Goal: Task Accomplishment & Management: Manage account settings

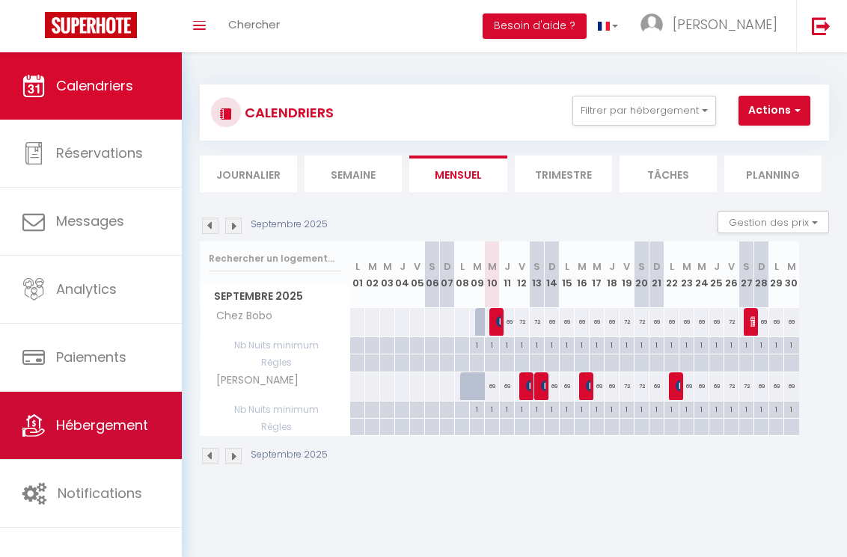
click at [173, 435] on link "Hébergement" at bounding box center [91, 425] width 182 height 67
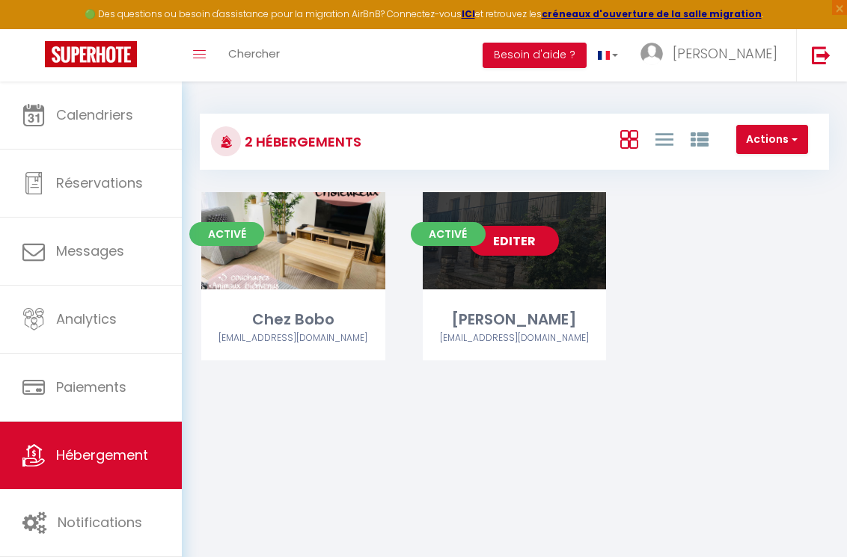
click at [531, 273] on div "Editer" at bounding box center [515, 240] width 184 height 97
select select "3"
select select "2"
select select "1"
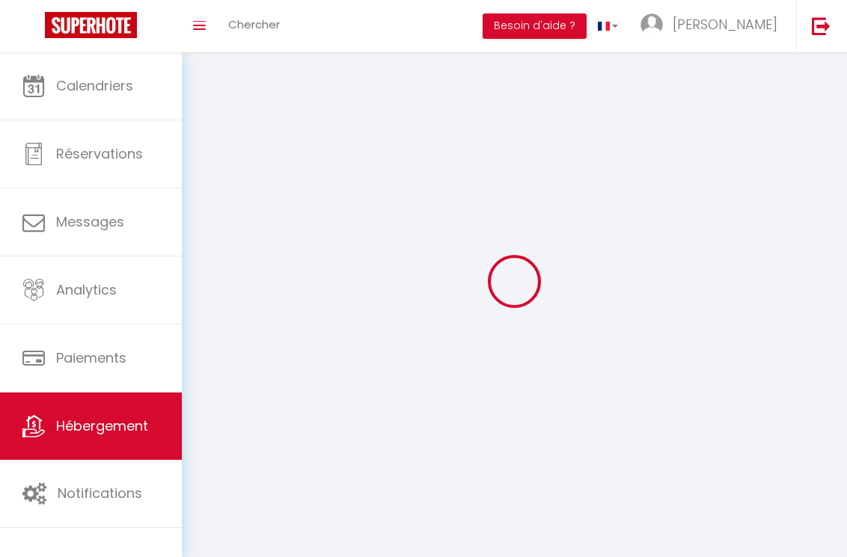
select select
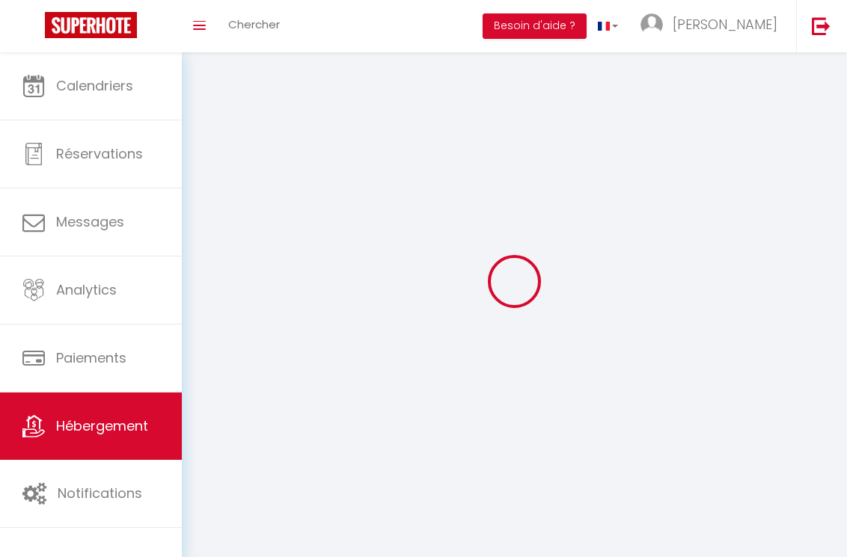
select select
checkbox input "false"
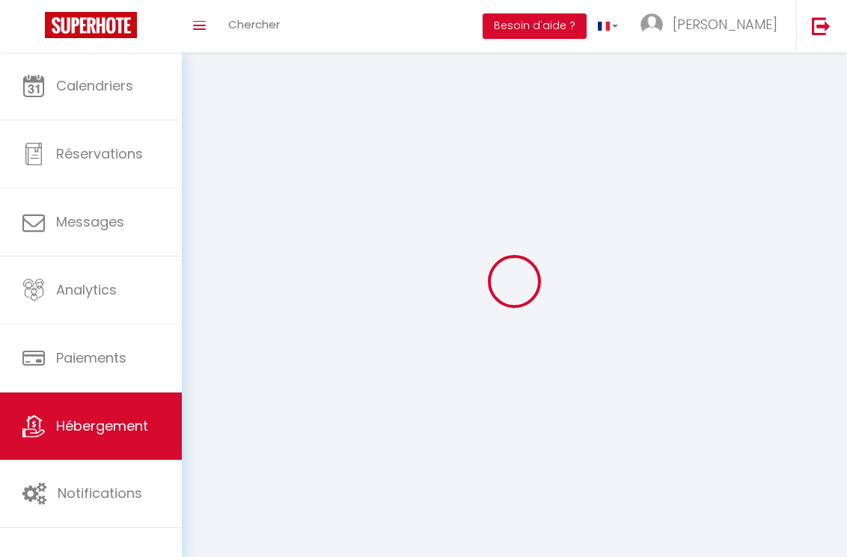
select select
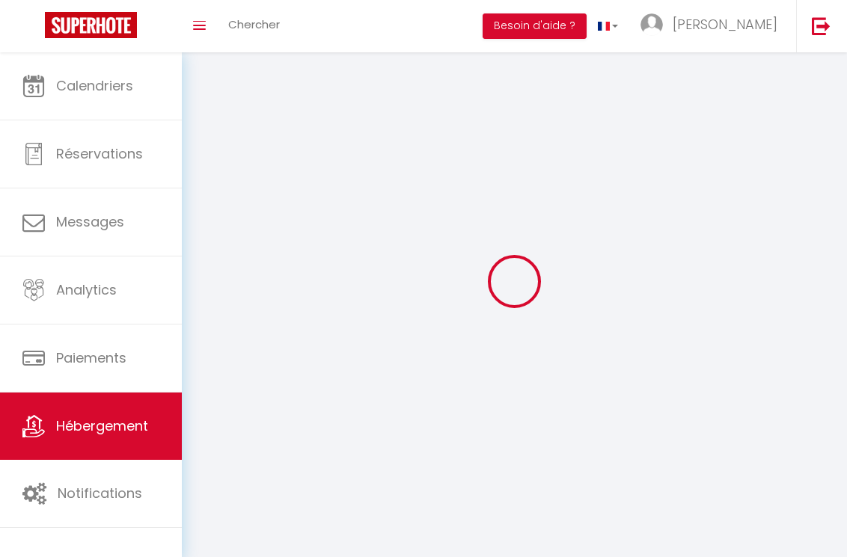
select select
checkbox input "false"
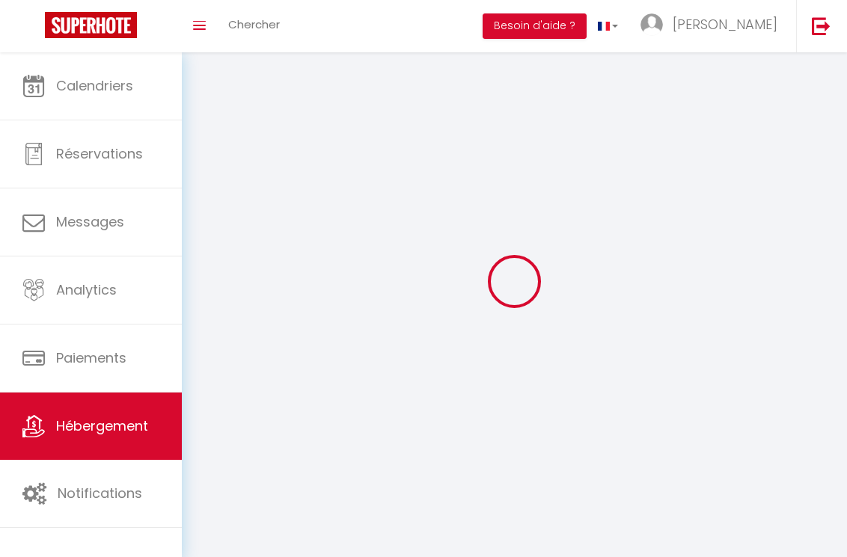
checkbox input "false"
select select
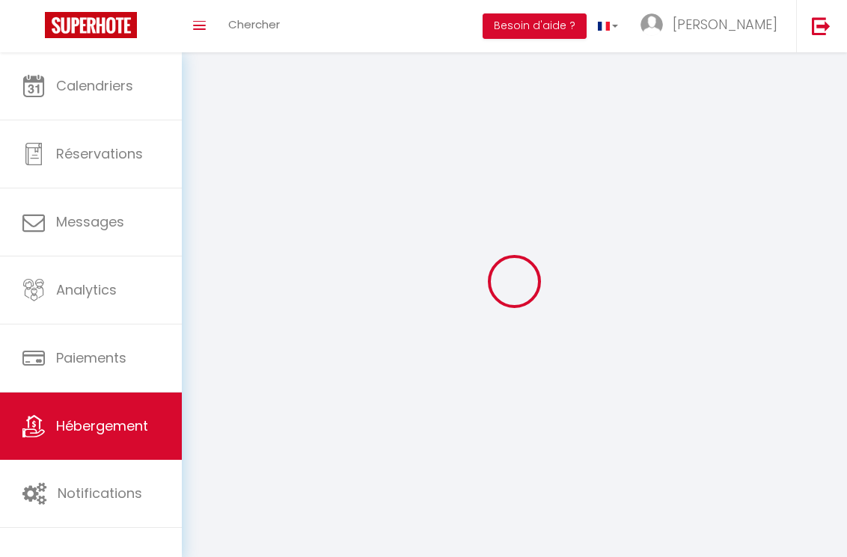
select select
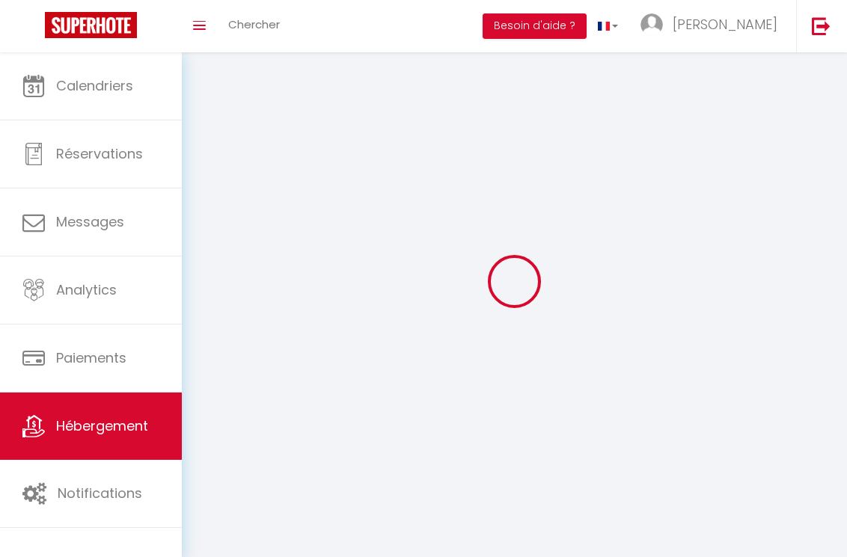
checkbox input "false"
select select
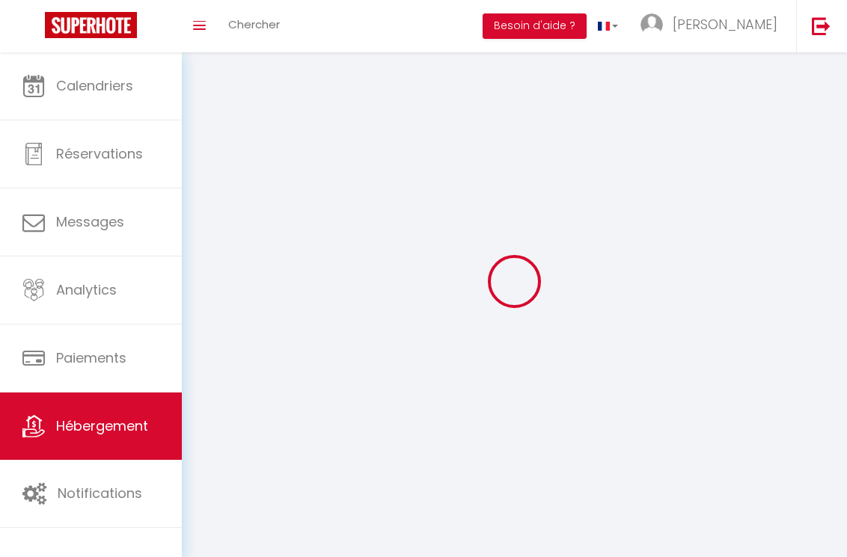
select select
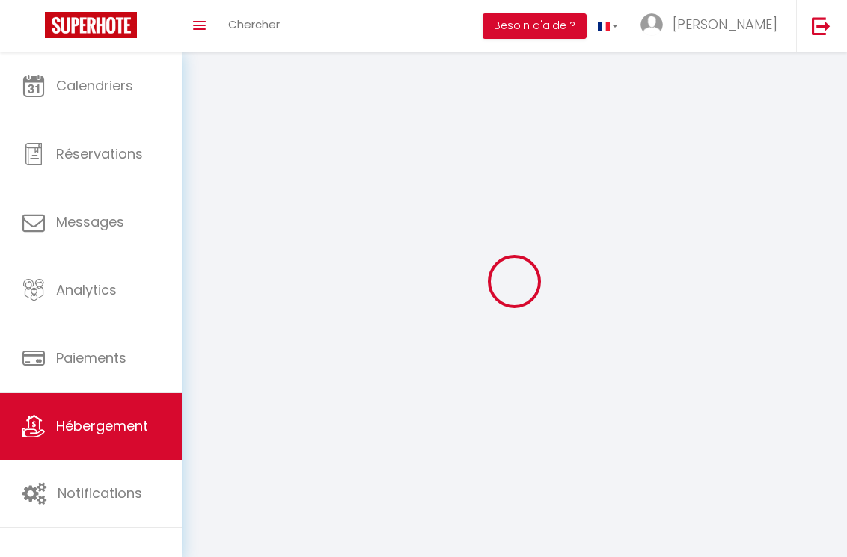
select select
checkbox input "false"
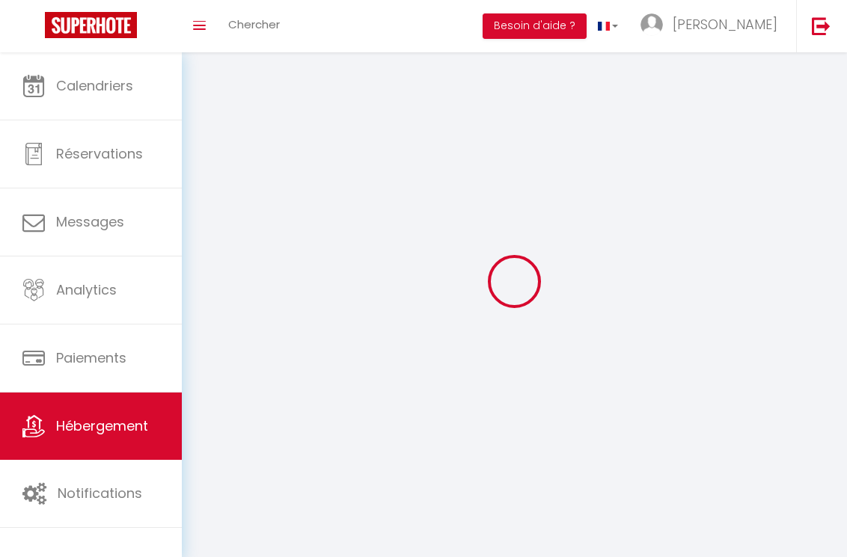
checkbox input "false"
select select
select select "1"
select select "28"
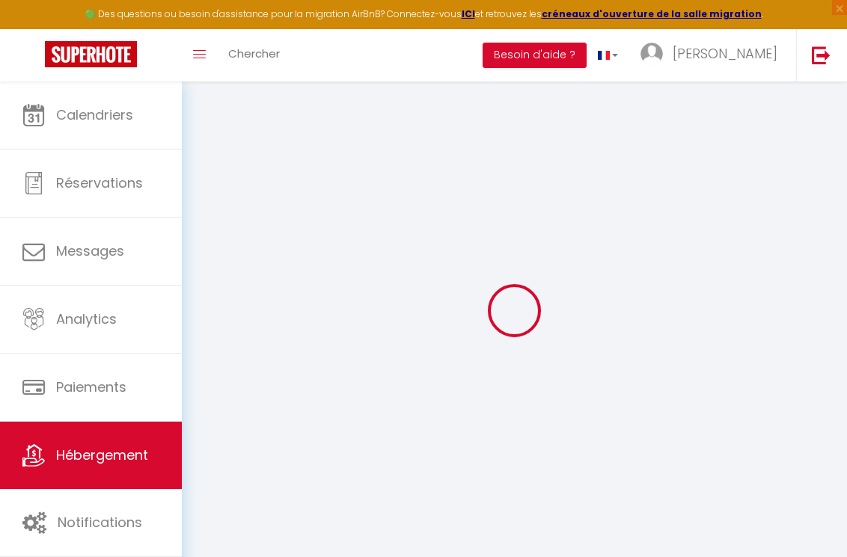
select select
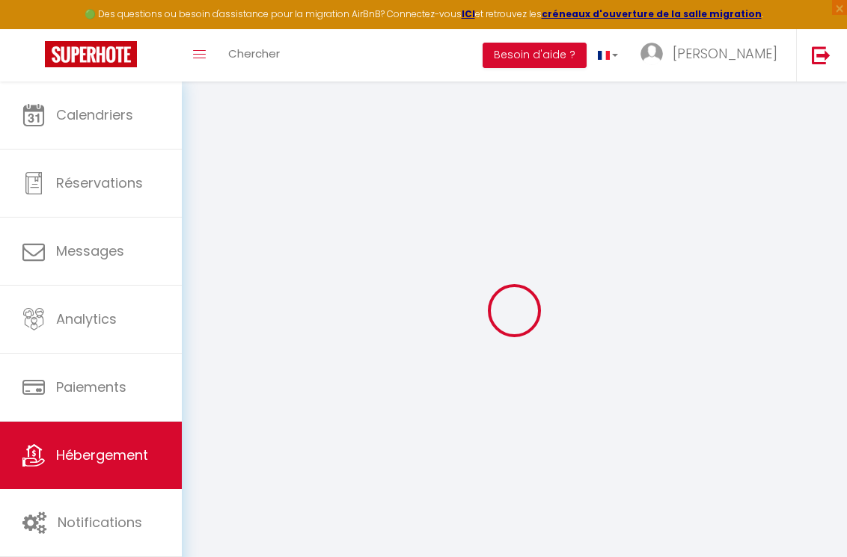
select select
checkbox input "false"
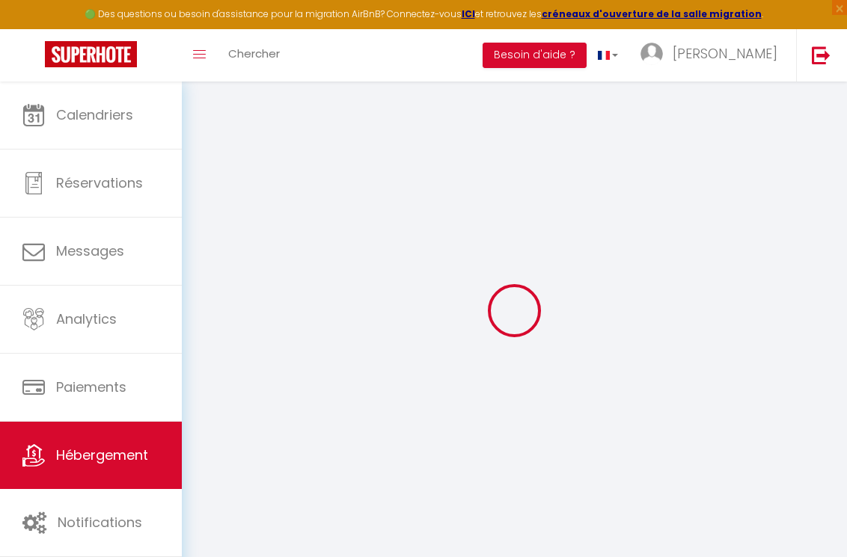
select select
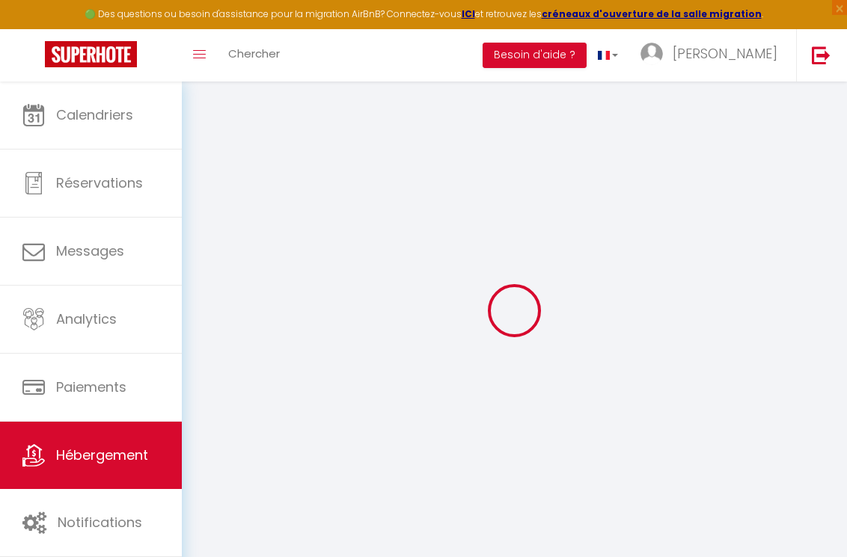
select select
checkbox input "false"
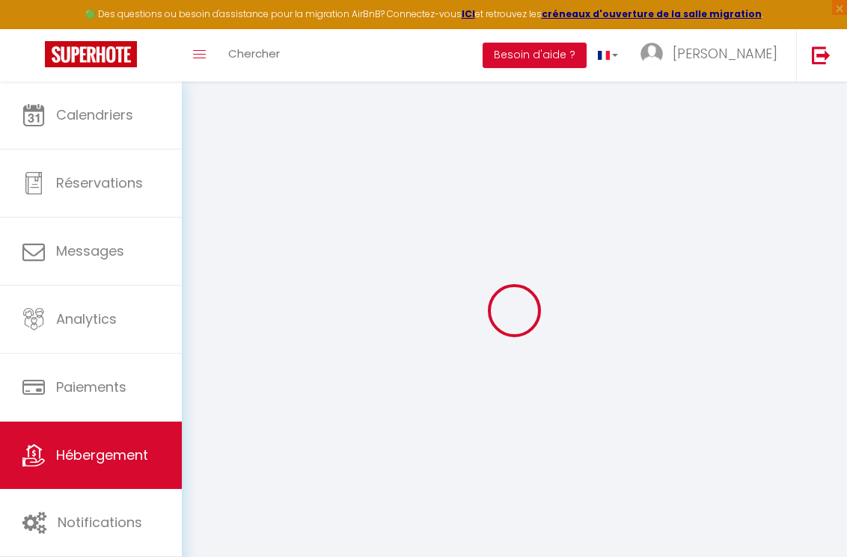
checkbox input "false"
select select
type input "[PERSON_NAME]"
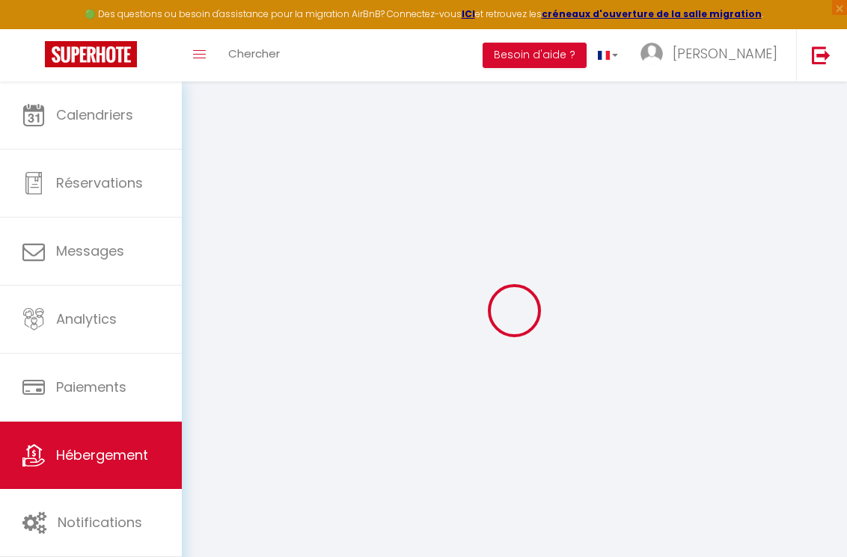
select select "5"
type input "69"
type input "3"
type input "3.00"
select select
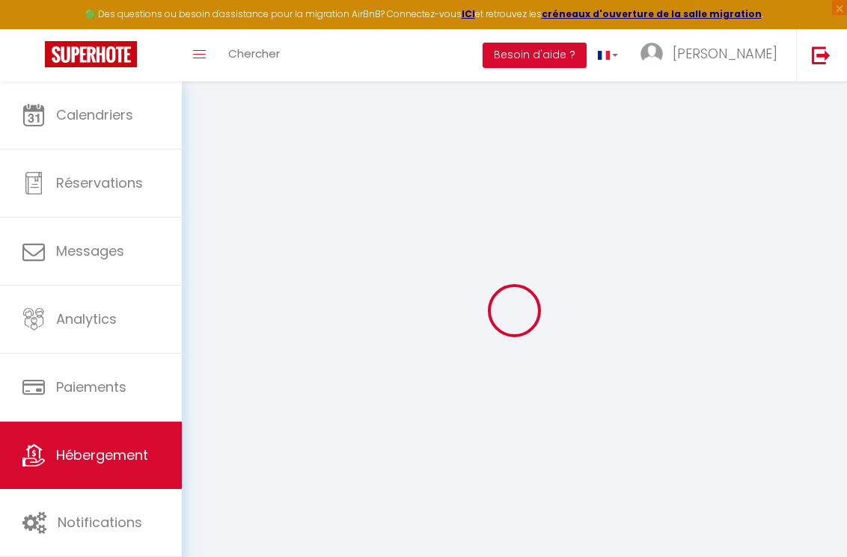
select select
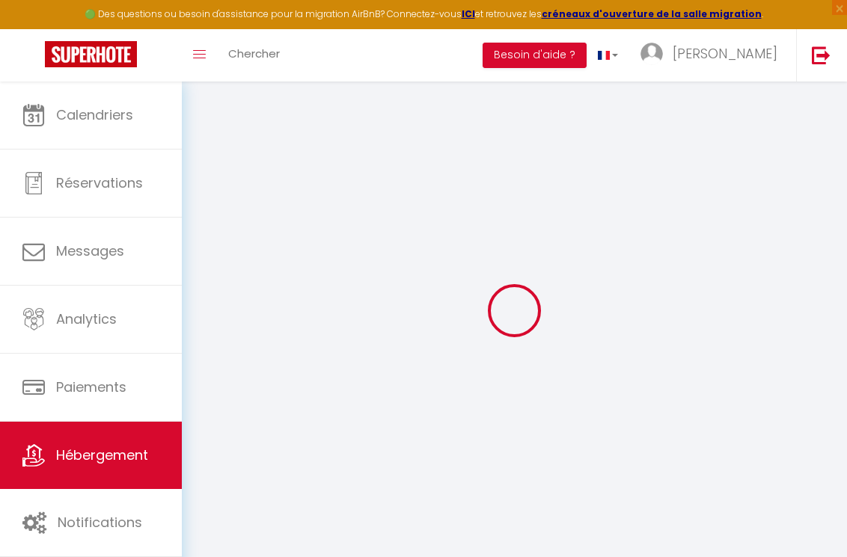
type input "[STREET_ADDRESS]"
type input "63430"
type input "PONT DU CHATEAU"
type input "[EMAIL_ADDRESS][DOMAIN_NAME]"
select select
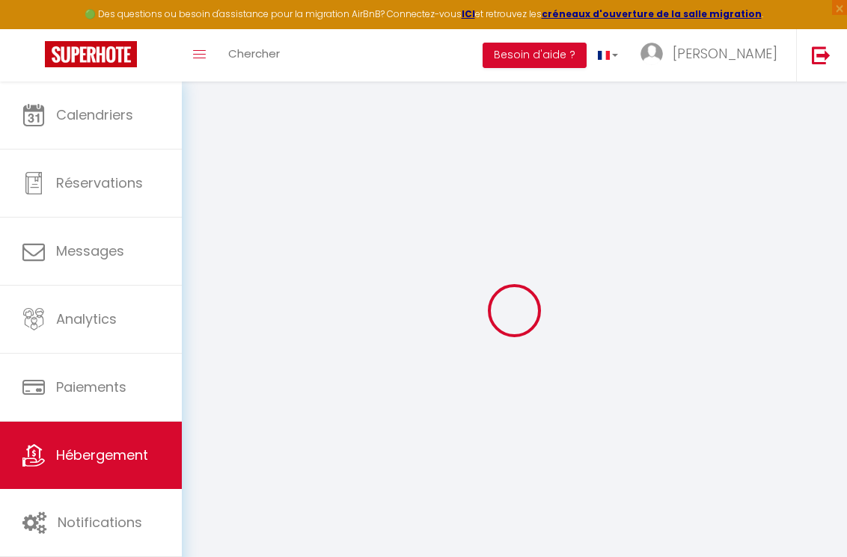
checkbox input "false"
select select
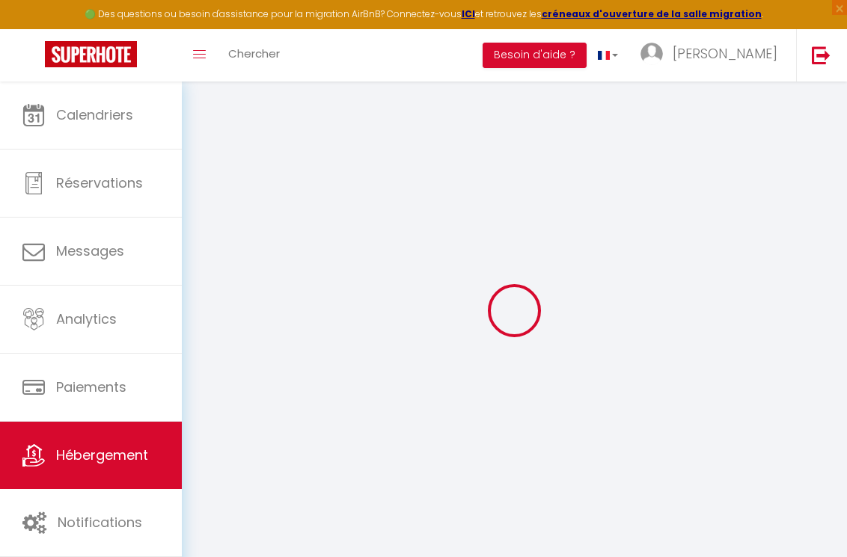
select select
type input "0"
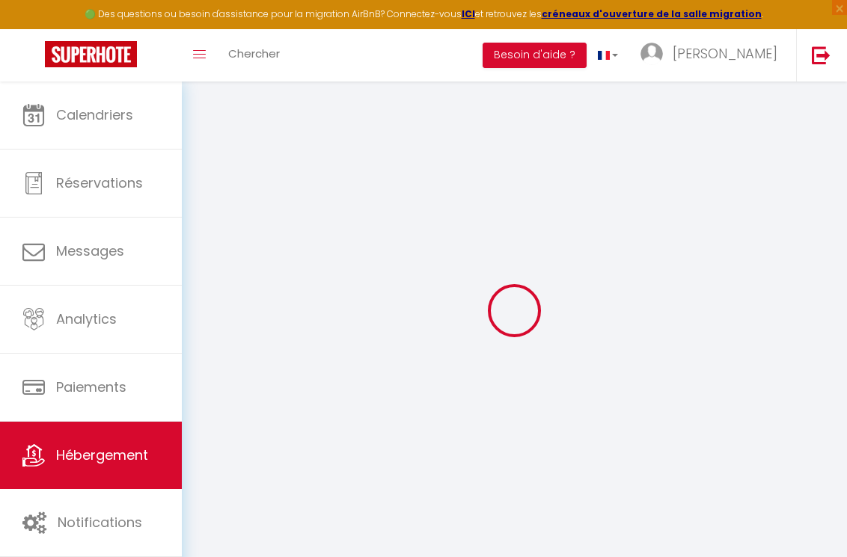
select select
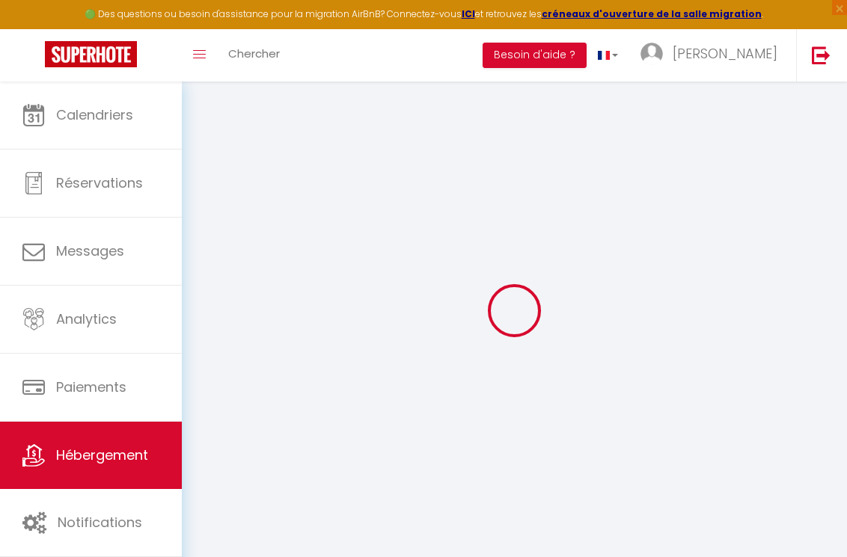
select select
checkbox input "false"
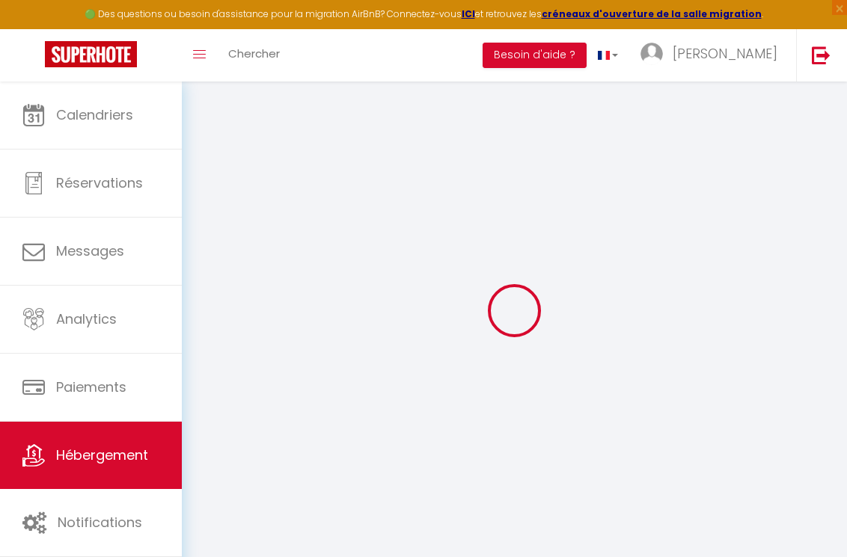
checkbox input "false"
select select
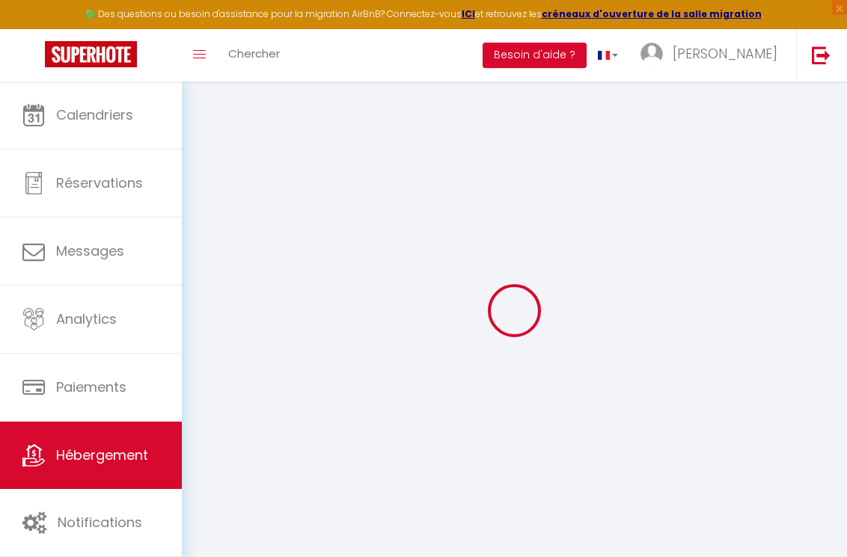
select select
checkbox input "false"
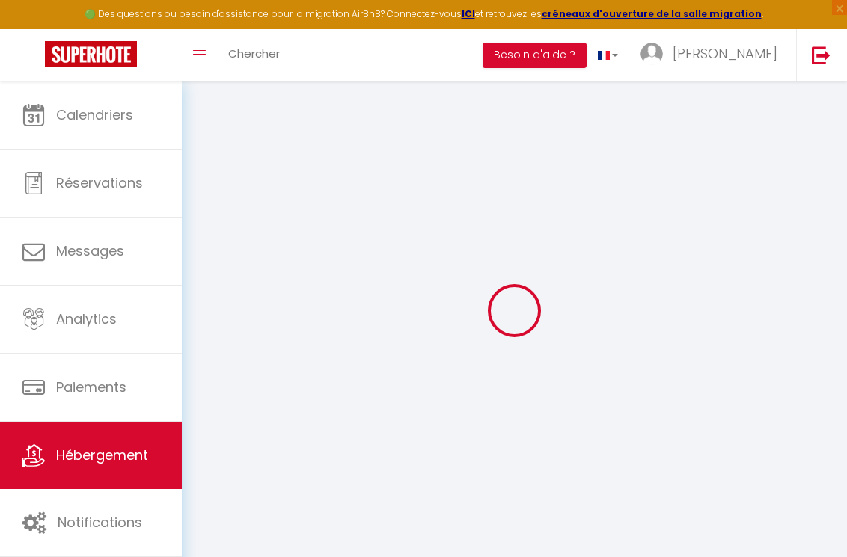
checkbox input "false"
select select
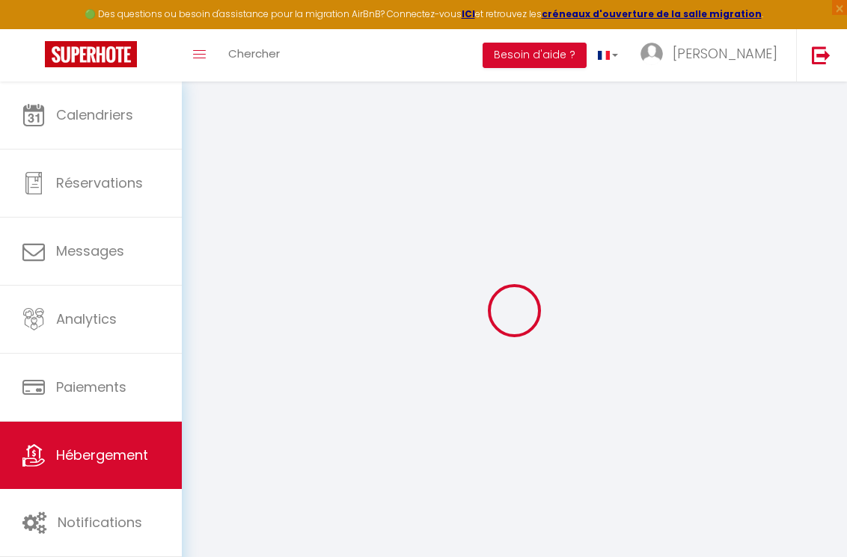
select select
checkbox input "false"
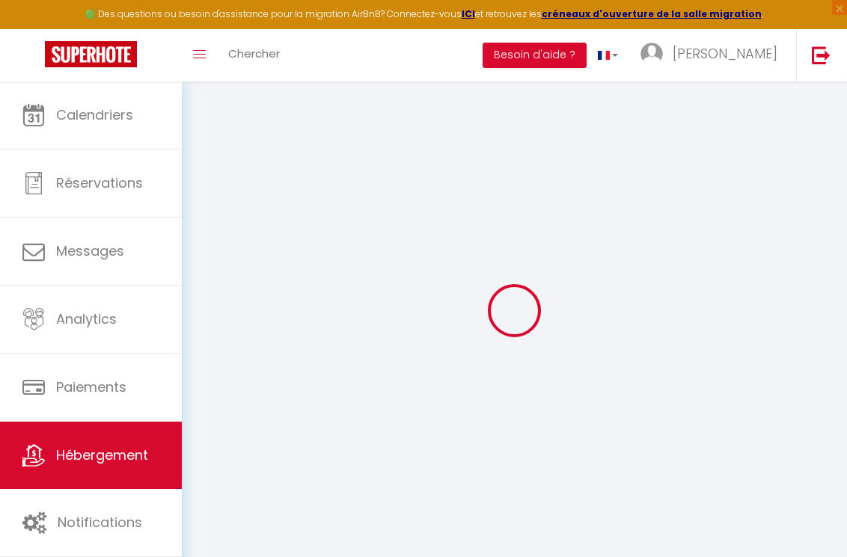
checkbox input "false"
select select
checkbox input "false"
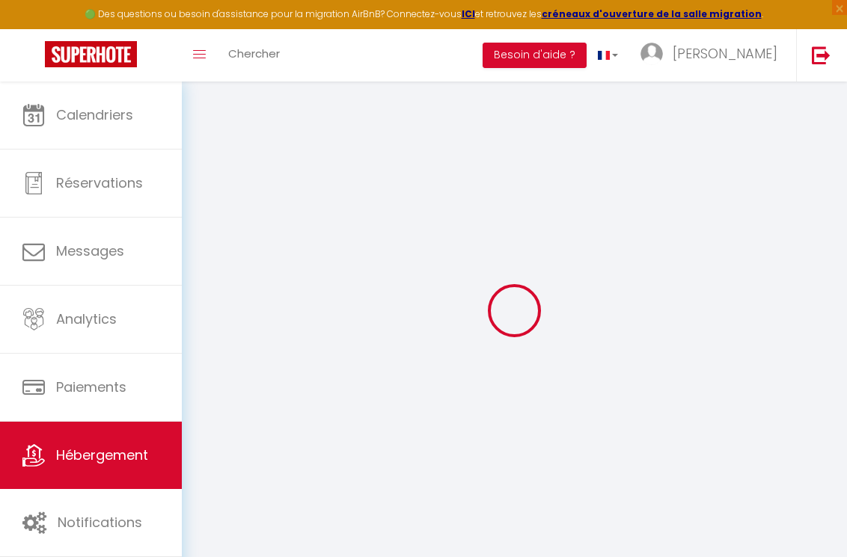
checkbox input "false"
select select "16:00"
select select "23:45"
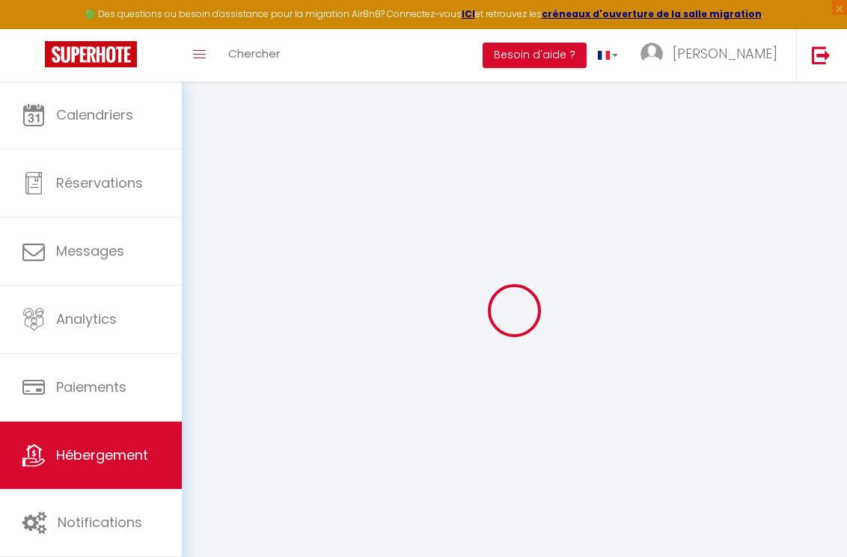
select select "11:00"
select select "15"
select select "21:00"
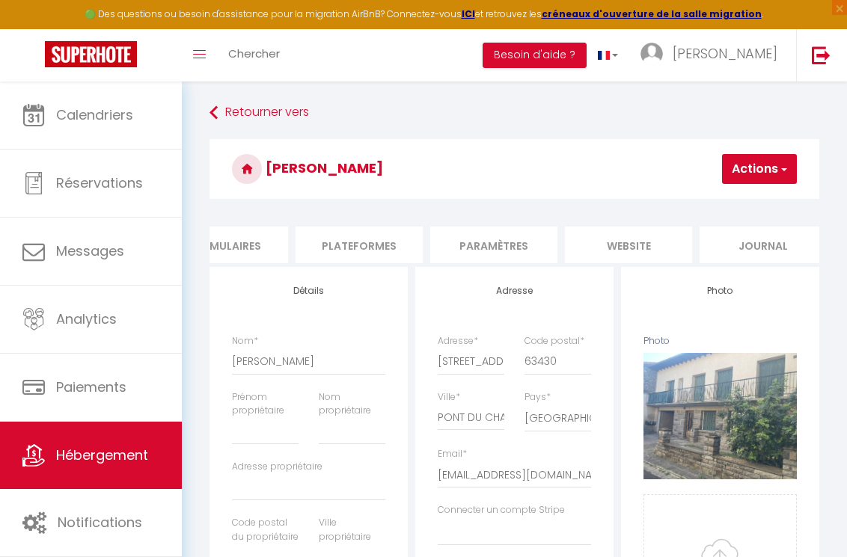
scroll to position [0, 723]
click at [611, 245] on li "website" at bounding box center [627, 245] width 127 height 37
select select
checkbox input "false"
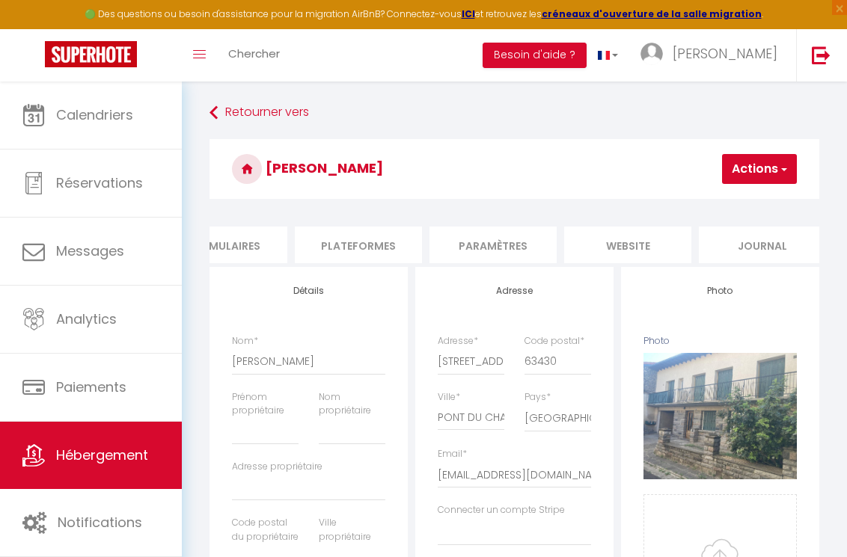
checkbox input "false"
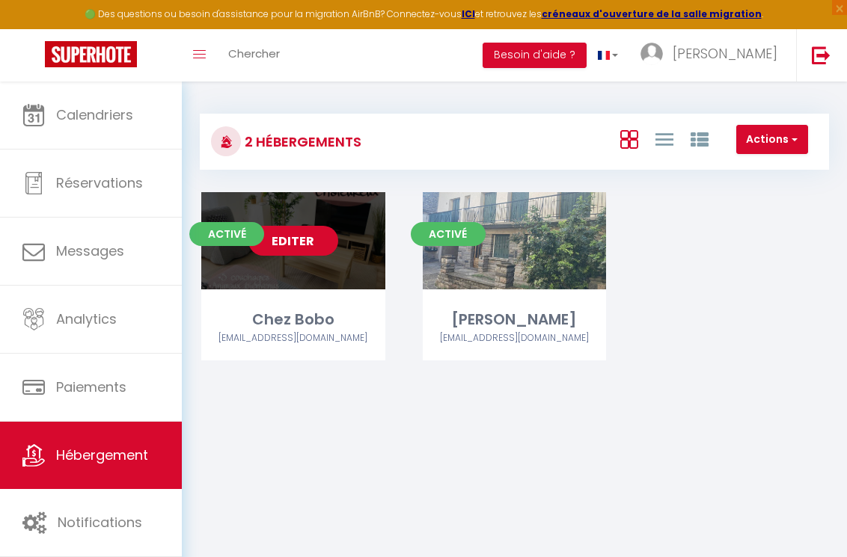
click at [332, 236] on link "Editer" at bounding box center [293, 241] width 90 height 30
select select "3"
select select "2"
select select "1"
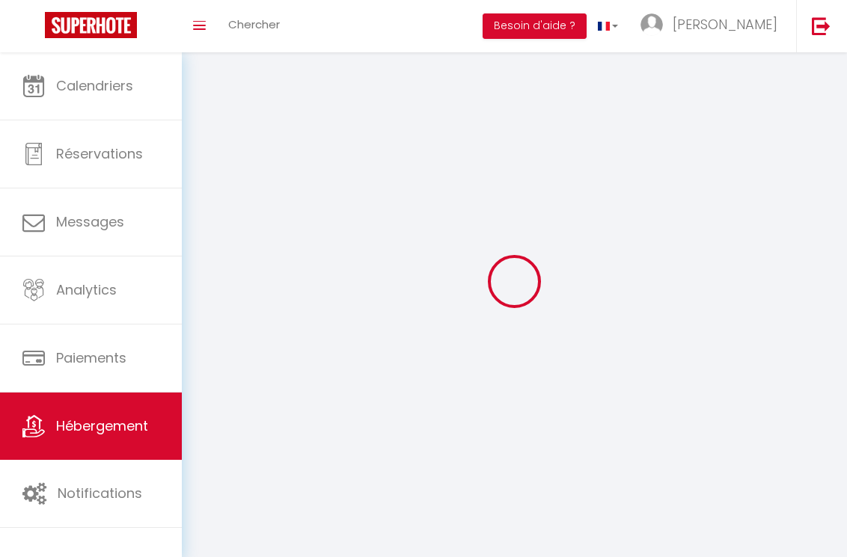
select select
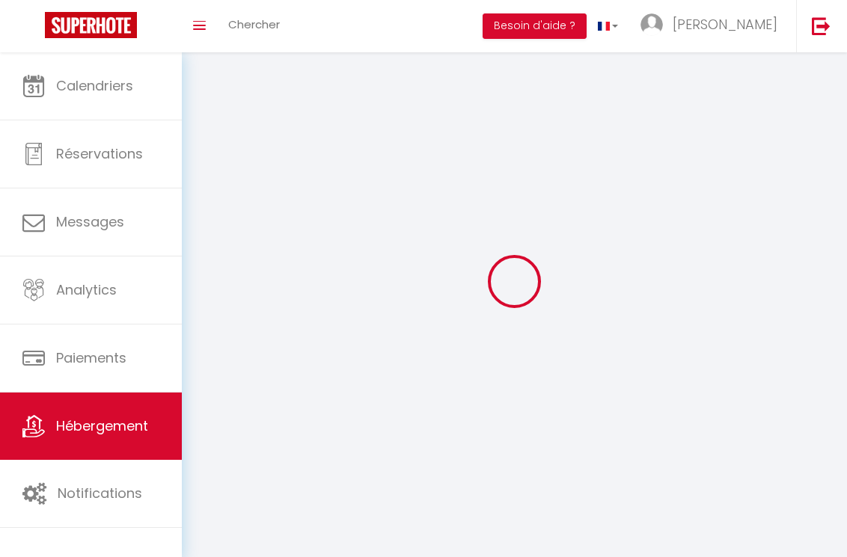
select select
checkbox input "false"
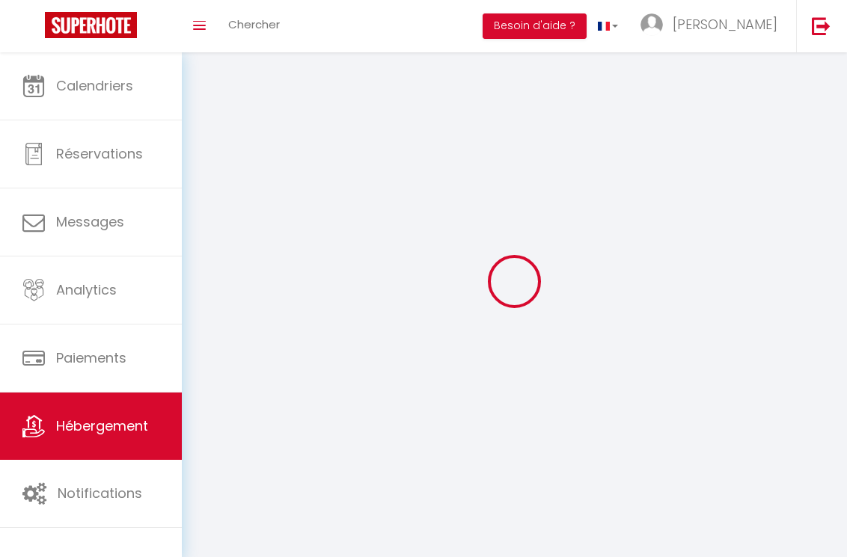
select select
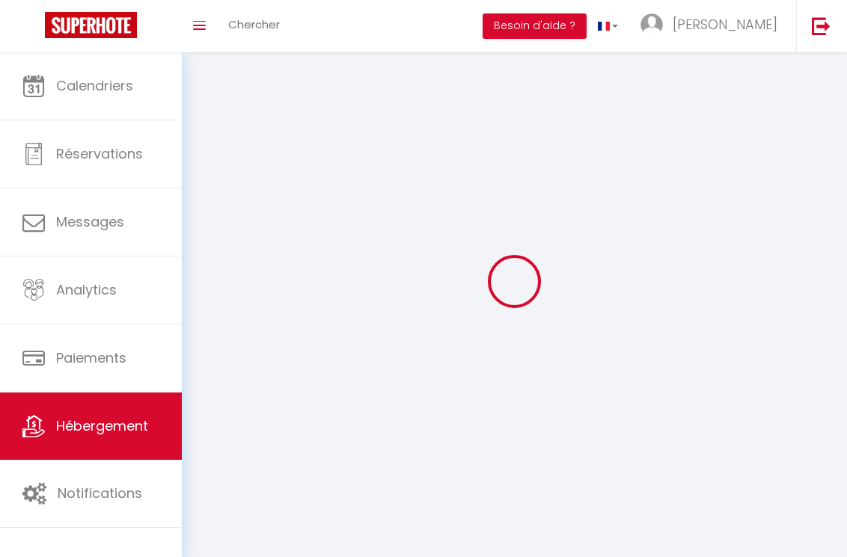
select select
checkbox input "false"
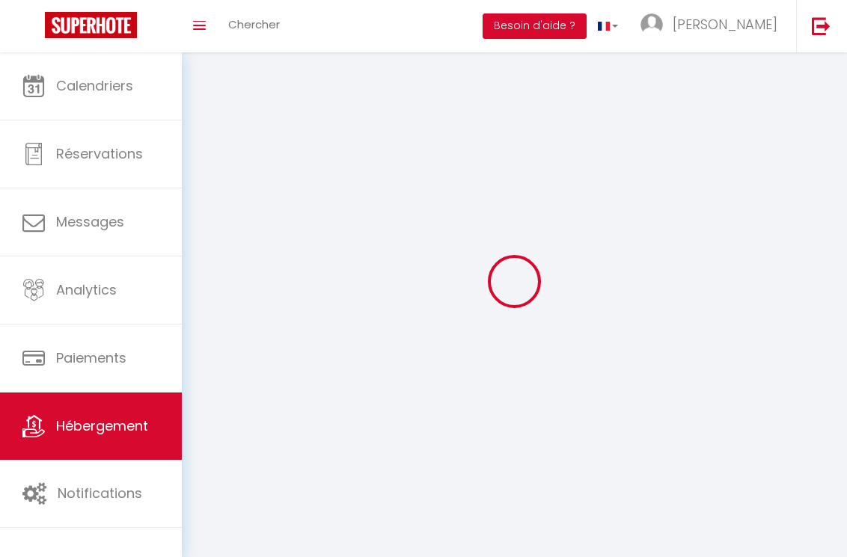
checkbox input "false"
select select
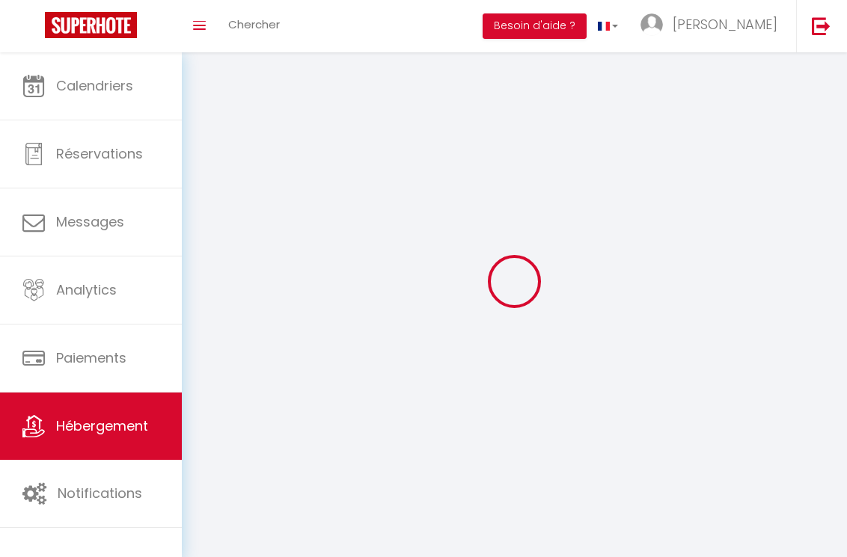
select select
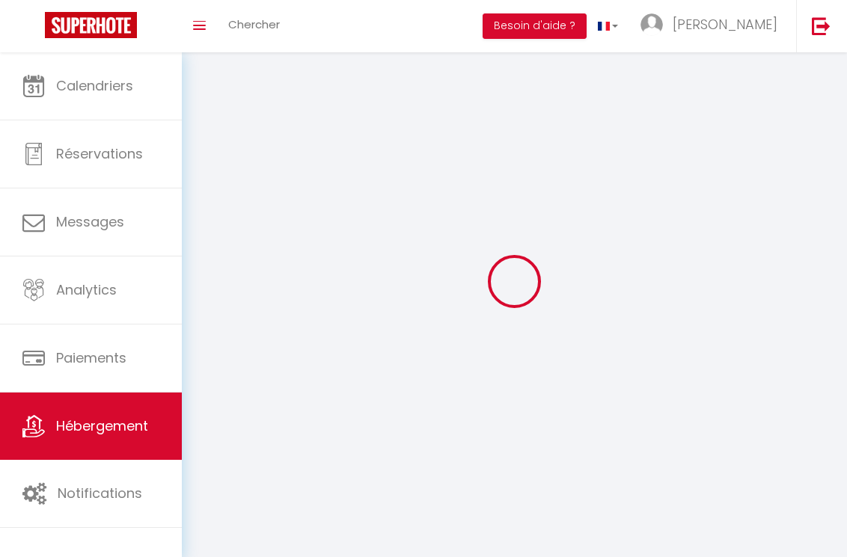
checkbox input "false"
select select
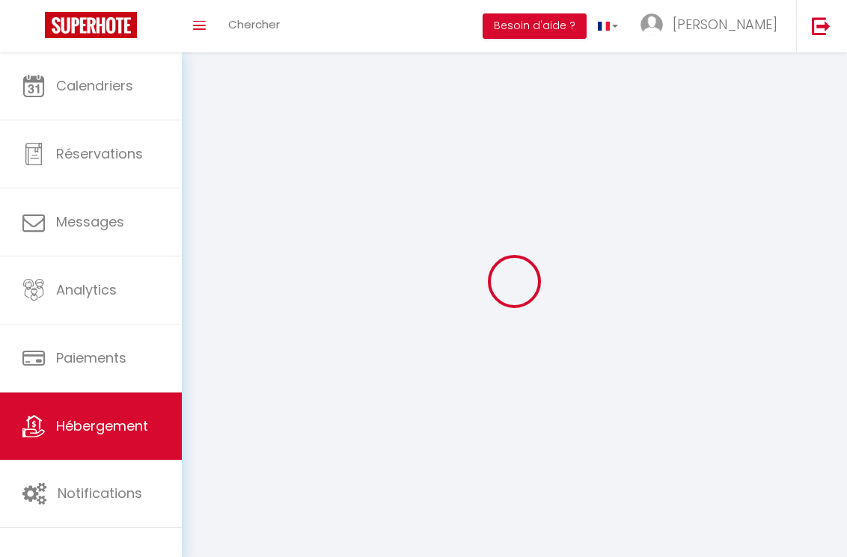
select select
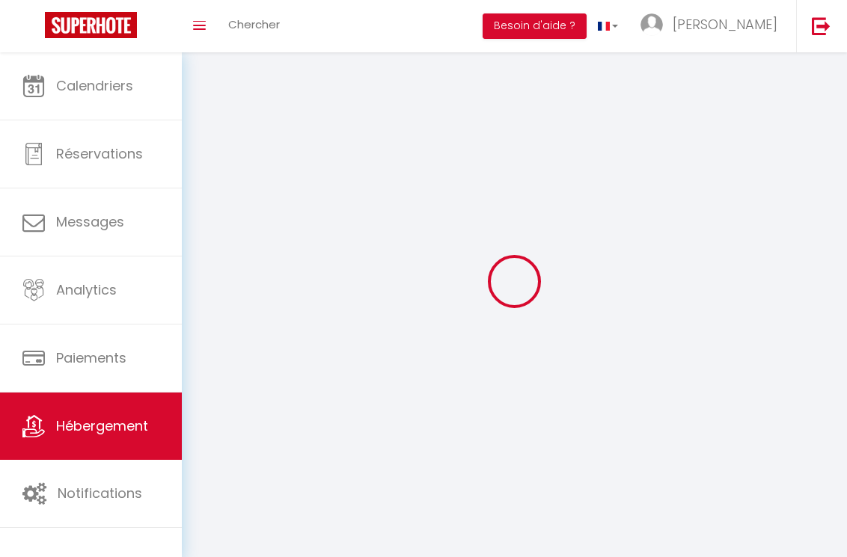
select select
checkbox input "false"
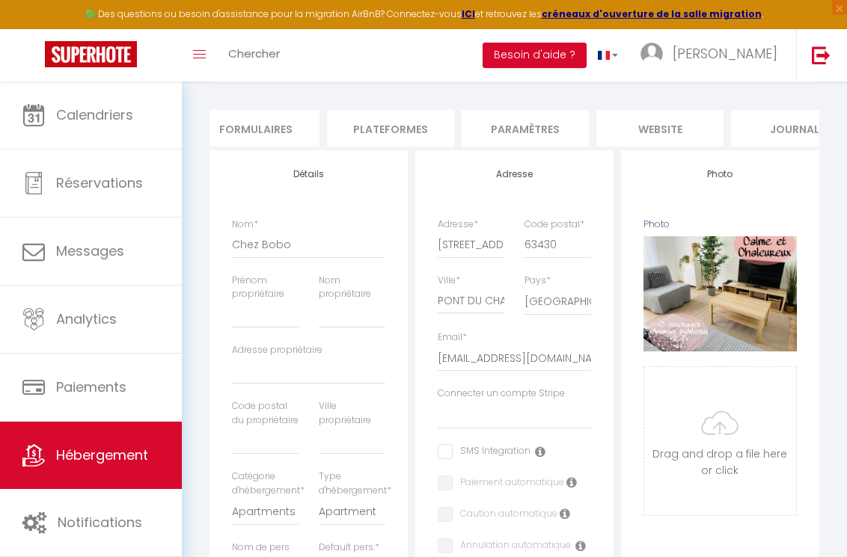
scroll to position [0, 694]
click at [703, 126] on li "website" at bounding box center [656, 128] width 127 height 37
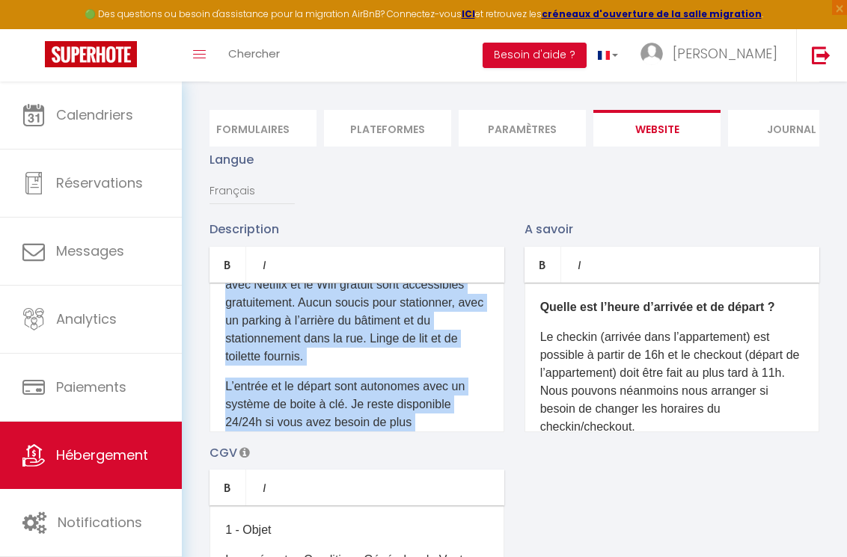
scroll to position [334, 0]
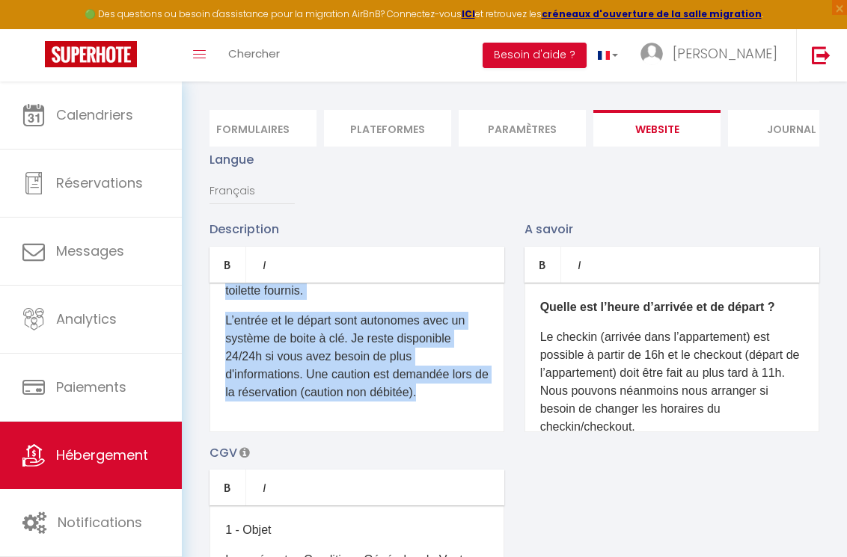
drag, startPoint x: 221, startPoint y: 309, endPoint x: 438, endPoint y: 459, distance: 263.0
click at [438, 432] on div "D'un accès aisé depuis les autoroutes, via la A2 , vous pourrez profiter de la …" at bounding box center [357, 358] width 295 height 150
click at [319, 333] on p "L’entrée et le départ sont autonomes avec un système de boite à clé. Je reste d…" at bounding box center [356, 357] width 263 height 90
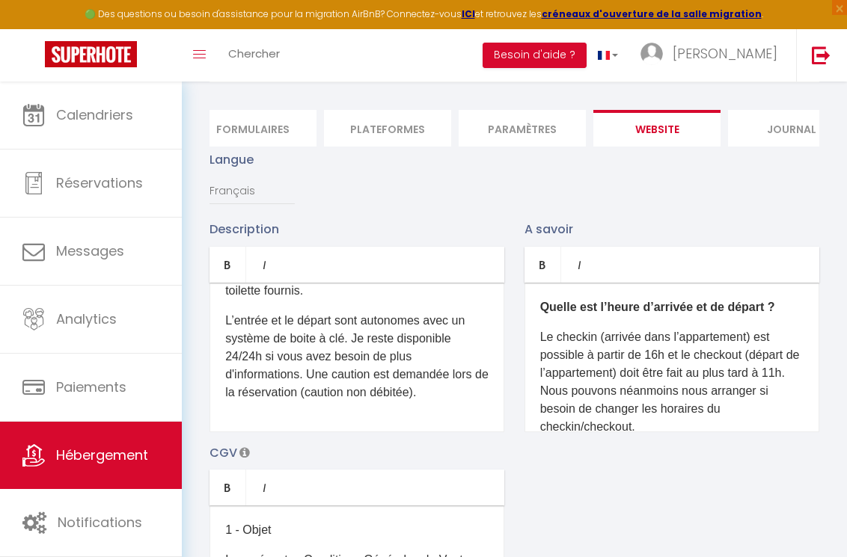
scroll to position [0, 0]
